Goal: Task Accomplishment & Management: Manage account settings

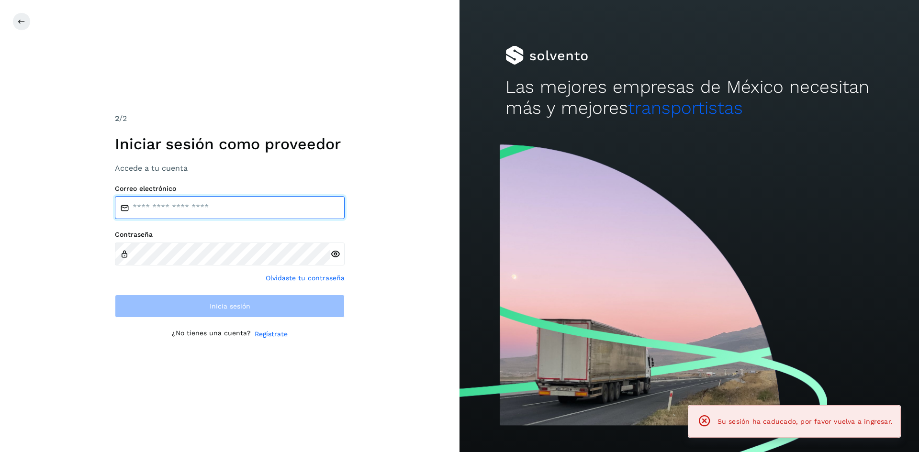
type input "**********"
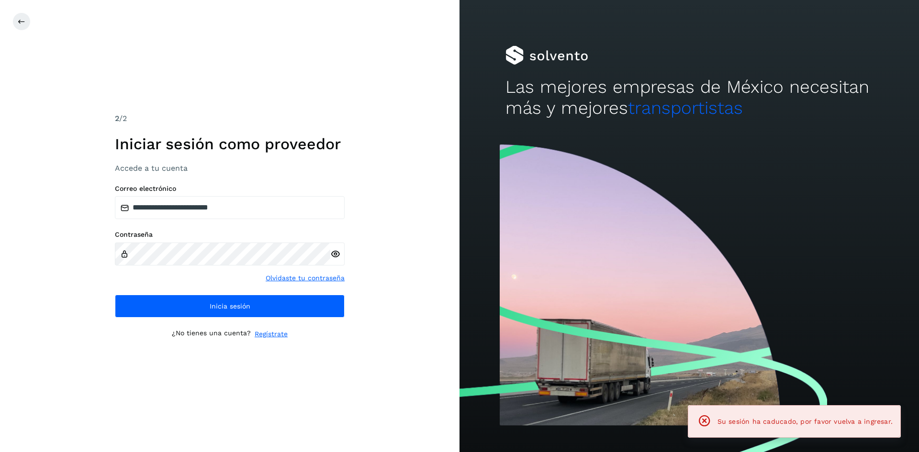
click at [368, 383] on div "**********" at bounding box center [230, 226] width 460 height 452
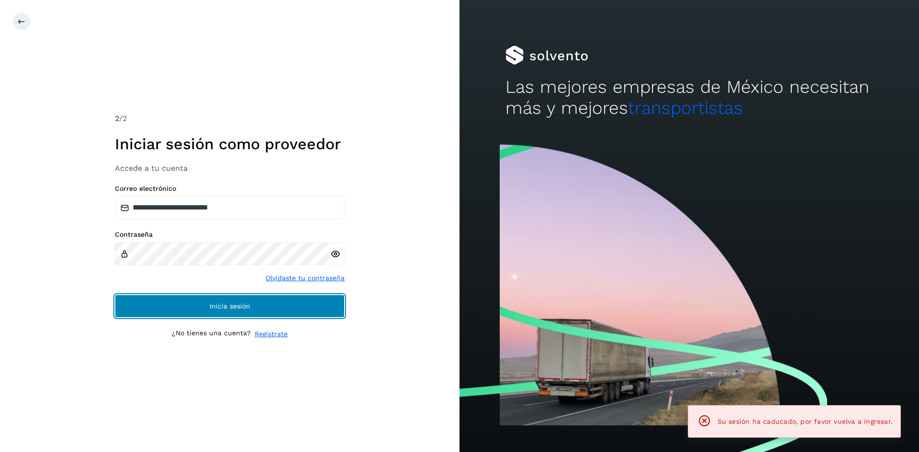
click at [304, 307] on button "Inicia sesión" at bounding box center [230, 306] width 230 height 23
